Goal: Transaction & Acquisition: Purchase product/service

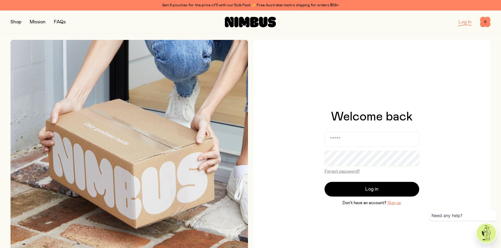
click at [342, 151] on form "Forgot password? Log in Don’t have an account? Sign up" at bounding box center [371, 169] width 95 height 75
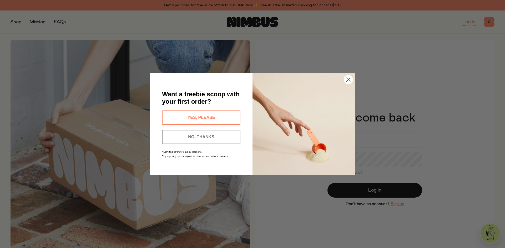
click at [206, 115] on button "YES, PLEASE" at bounding box center [201, 118] width 78 height 14
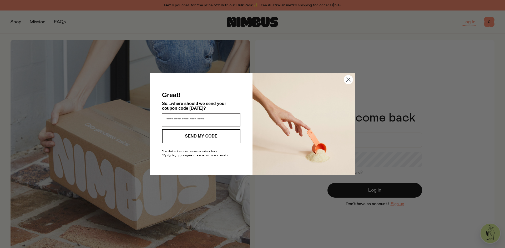
click at [347, 80] on circle "Close dialog" at bounding box center [348, 79] width 9 height 9
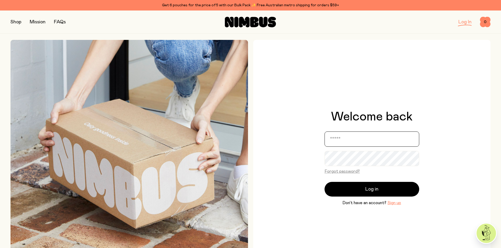
click at [347, 142] on input "email" at bounding box center [371, 139] width 95 height 15
type input "**********"
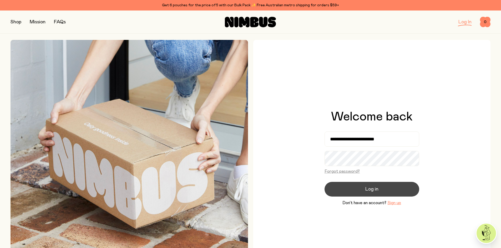
click at [367, 192] on span "Log in" at bounding box center [371, 189] width 13 height 7
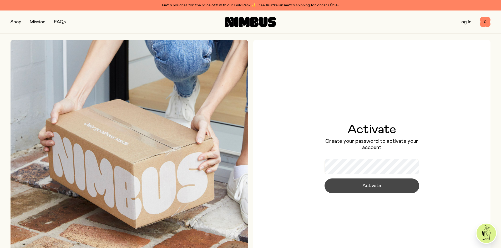
click at [377, 185] on span "Activate" at bounding box center [371, 185] width 19 height 7
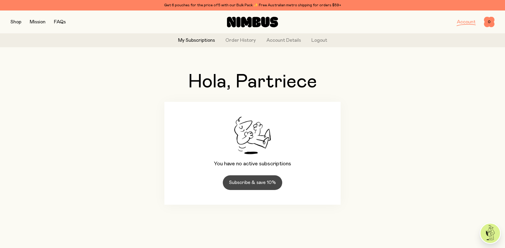
click at [250, 184] on link "Subscribe & save 10%" at bounding box center [252, 183] width 59 height 15
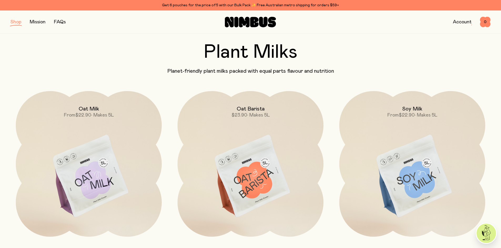
scroll to position [26, 0]
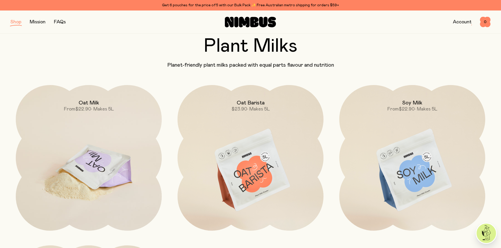
click at [85, 182] on img at bounding box center [89, 170] width 146 height 171
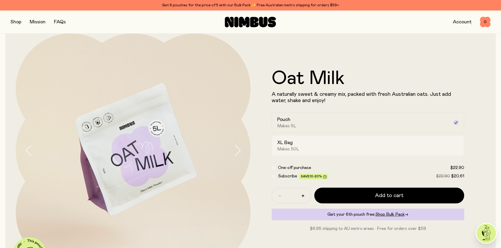
scroll to position [26, 0]
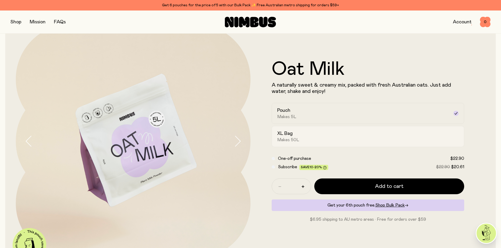
click at [407, 134] on div "XL Bag Makes 50L" at bounding box center [363, 137] width 172 height 12
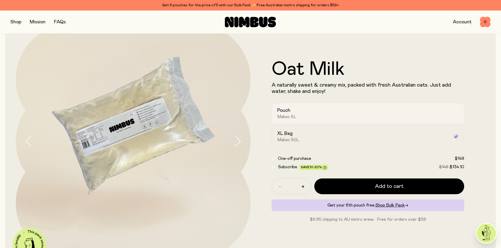
click at [430, 114] on div "Pouch Makes 5L" at bounding box center [363, 113] width 172 height 12
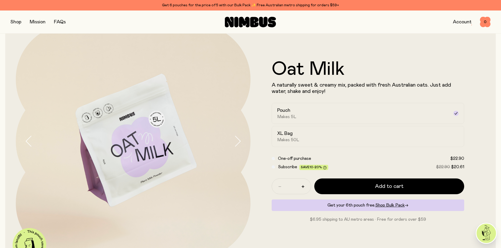
click at [284, 168] on span "Subscribe" at bounding box center [287, 167] width 19 height 4
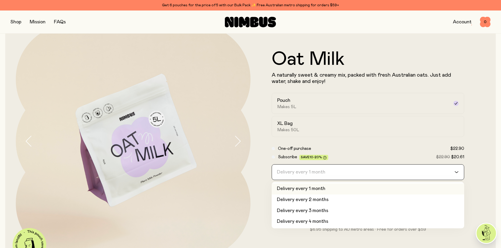
click at [325, 173] on div "Delivery every 1 month" at bounding box center [363, 172] width 183 height 15
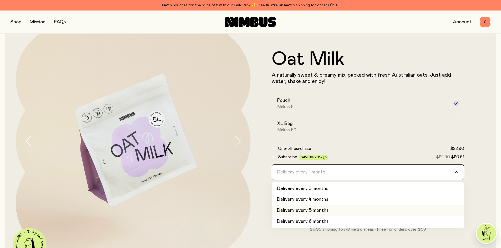
scroll to position [0, 0]
click at [330, 214] on li "Delivery every 3 months" at bounding box center [367, 211] width 193 height 11
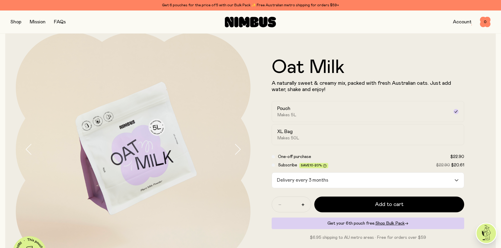
scroll to position [53, 0]
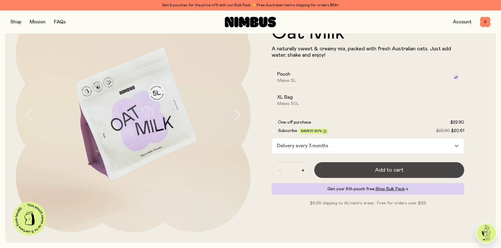
click at [382, 172] on span "Add to cart" at bounding box center [389, 170] width 28 height 7
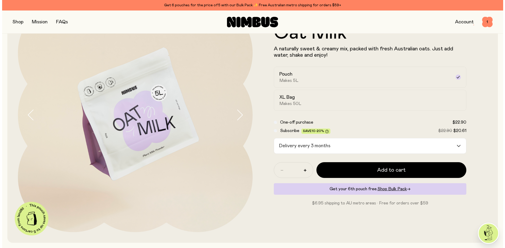
scroll to position [0, 0]
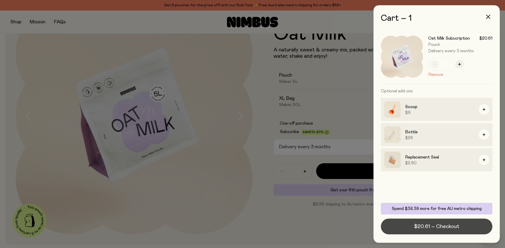
click at [436, 227] on span "$20.61 – Checkout" at bounding box center [436, 226] width 45 height 7
